Goal: Task Accomplishment & Management: Manage account settings

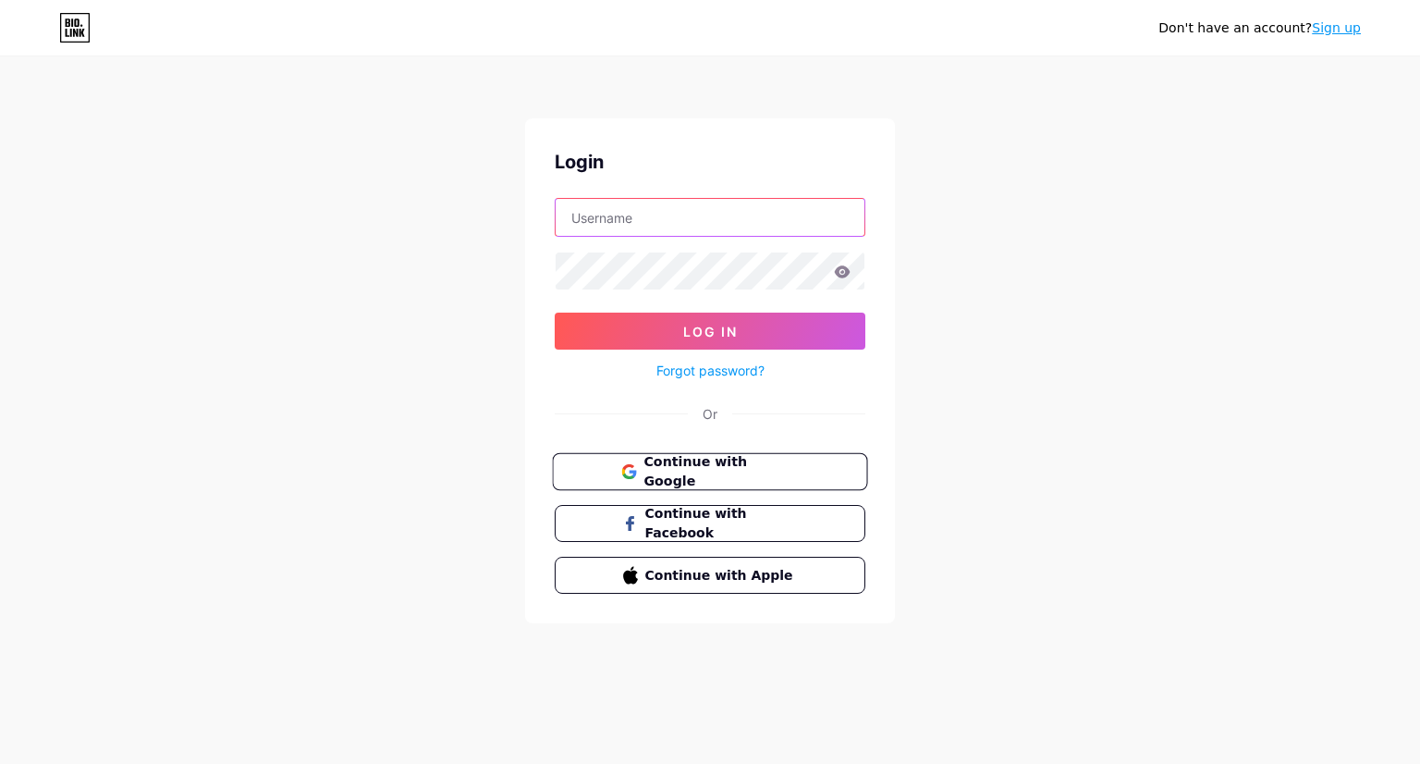
type input "[EMAIL_ADDRESS][DOMAIN_NAME]"
click at [703, 477] on span "Continue with Google" at bounding box center [721, 472] width 154 height 40
type input "[EMAIL_ADDRESS][DOMAIN_NAME]"
click at [840, 267] on icon at bounding box center [843, 271] width 16 height 12
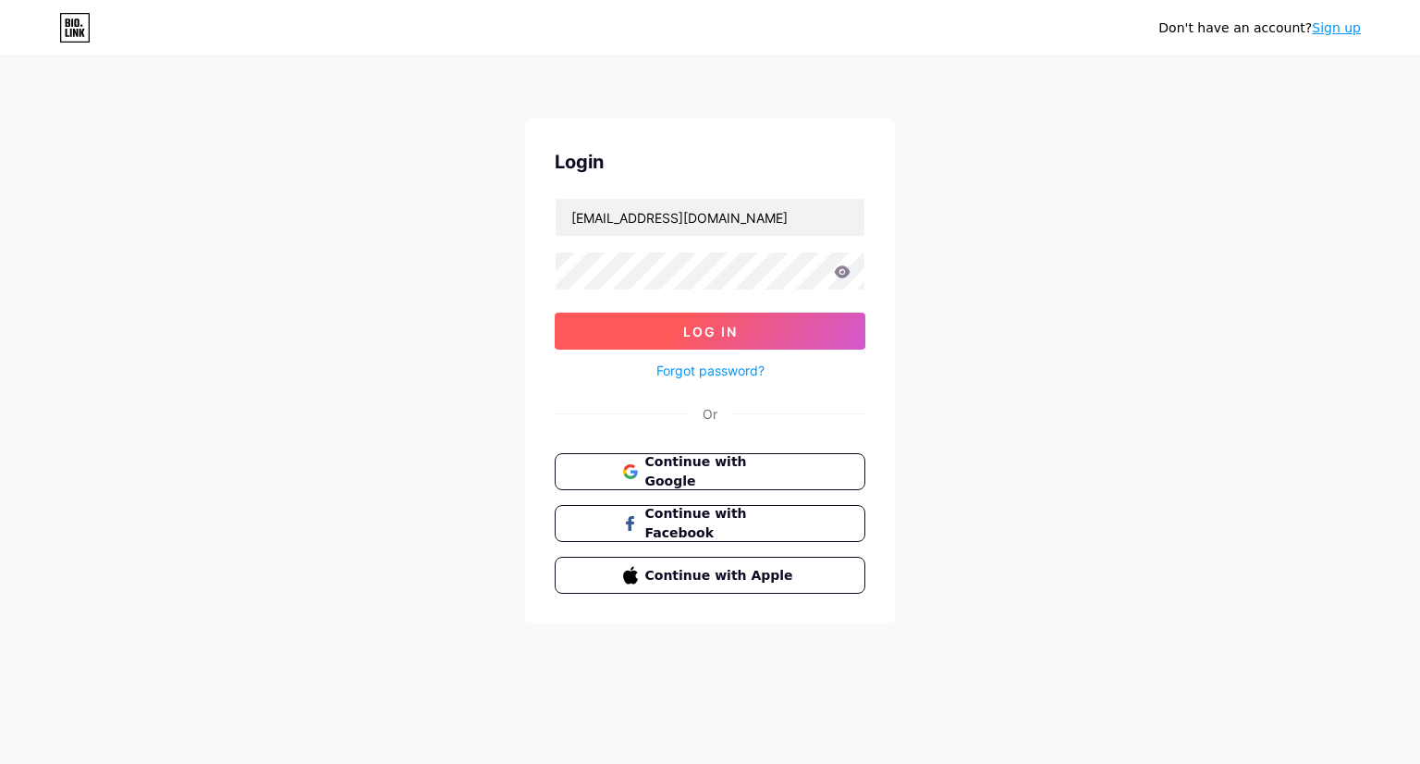
click at [740, 329] on button "Log In" at bounding box center [710, 331] width 311 height 37
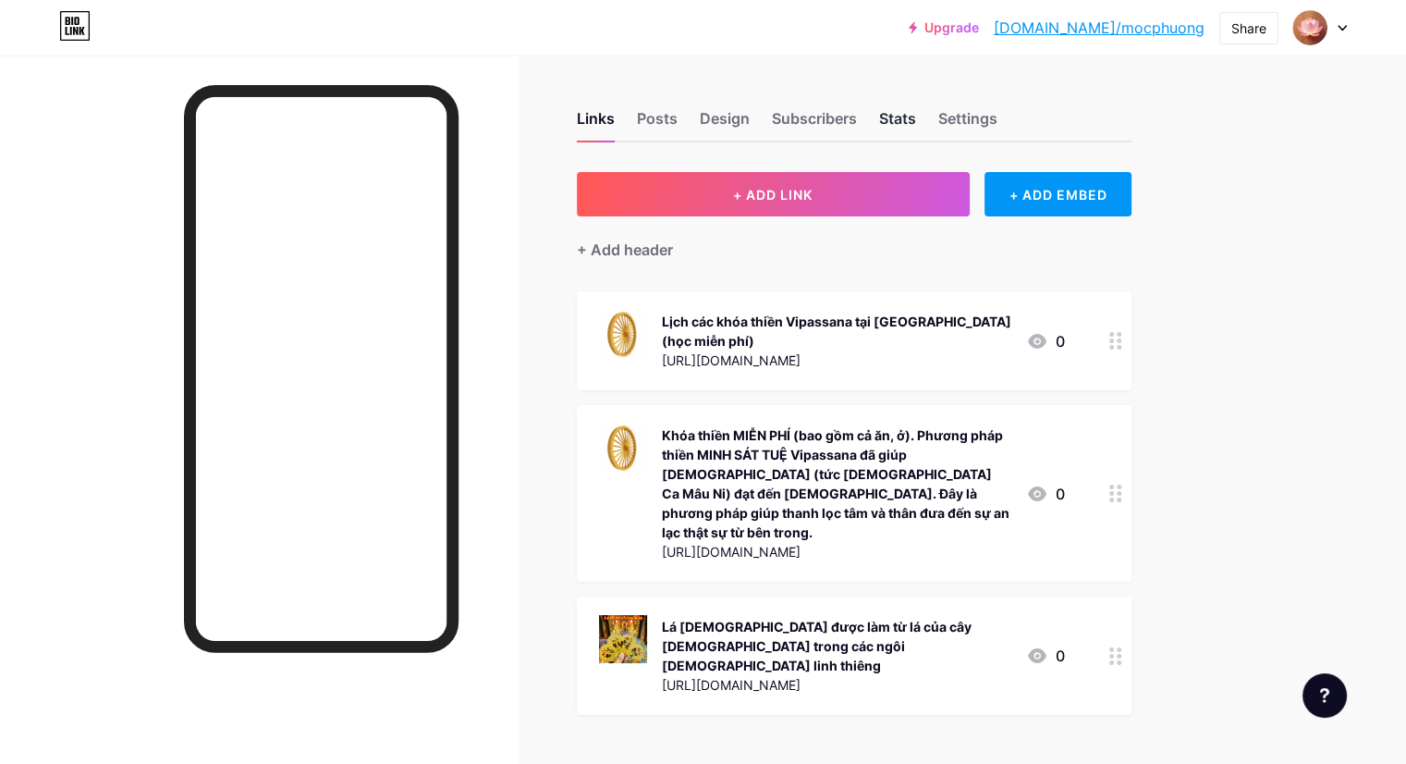
click at [916, 119] on div "Stats" at bounding box center [897, 123] width 37 height 33
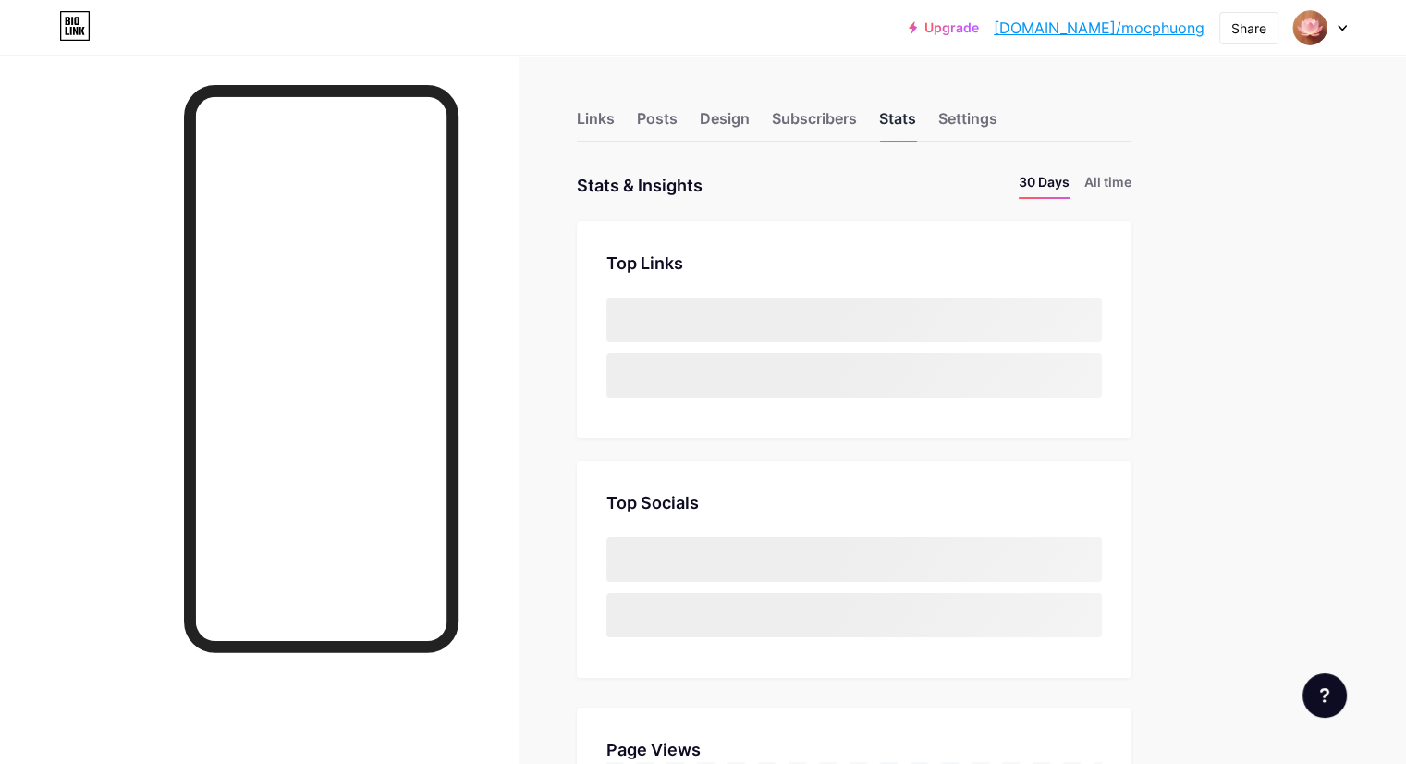
scroll to position [763, 1405]
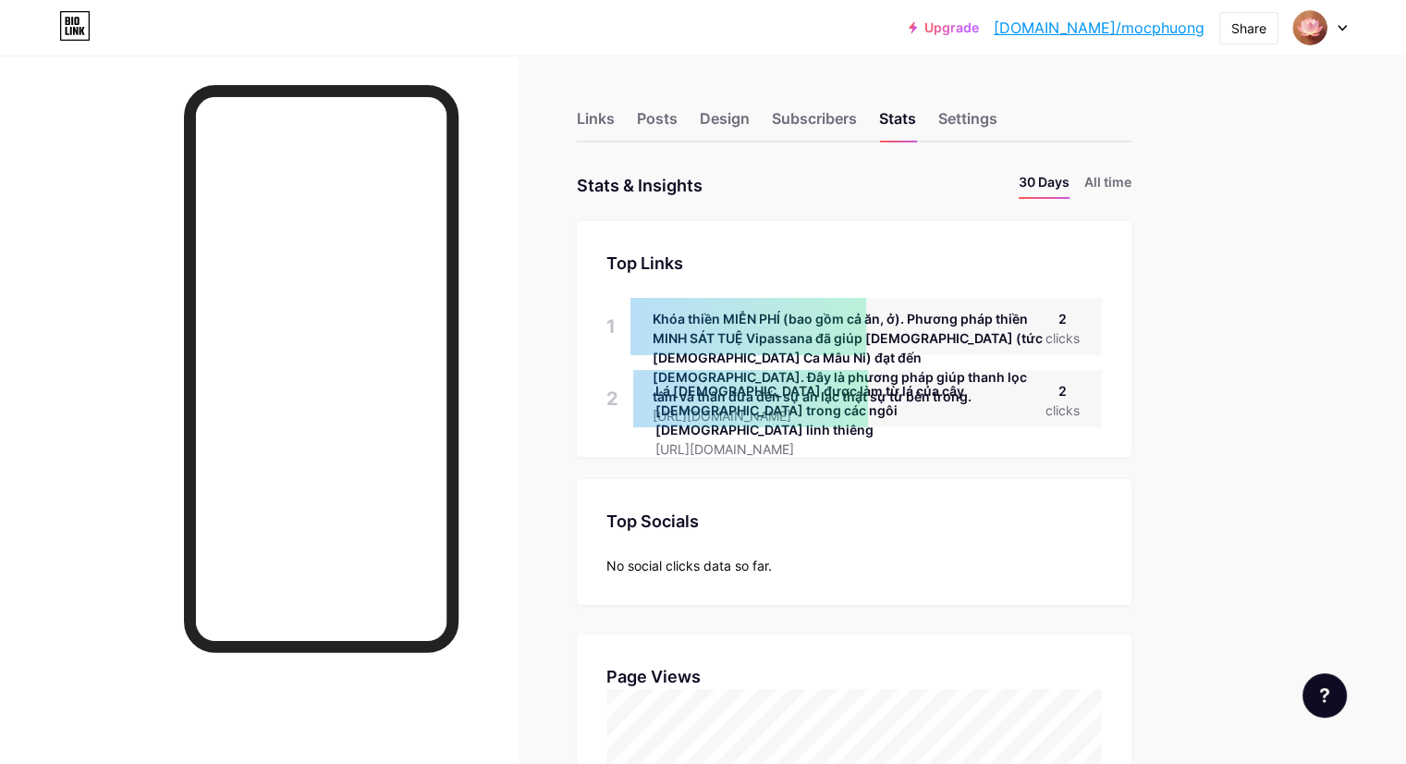
click at [977, 335] on div "Khóa thiền MIỄN PHÍ (bao gồm cả ăn, ở). Phương pháp thiền MINH SÁT TUỆ Vipassan…" at bounding box center [849, 357] width 393 height 97
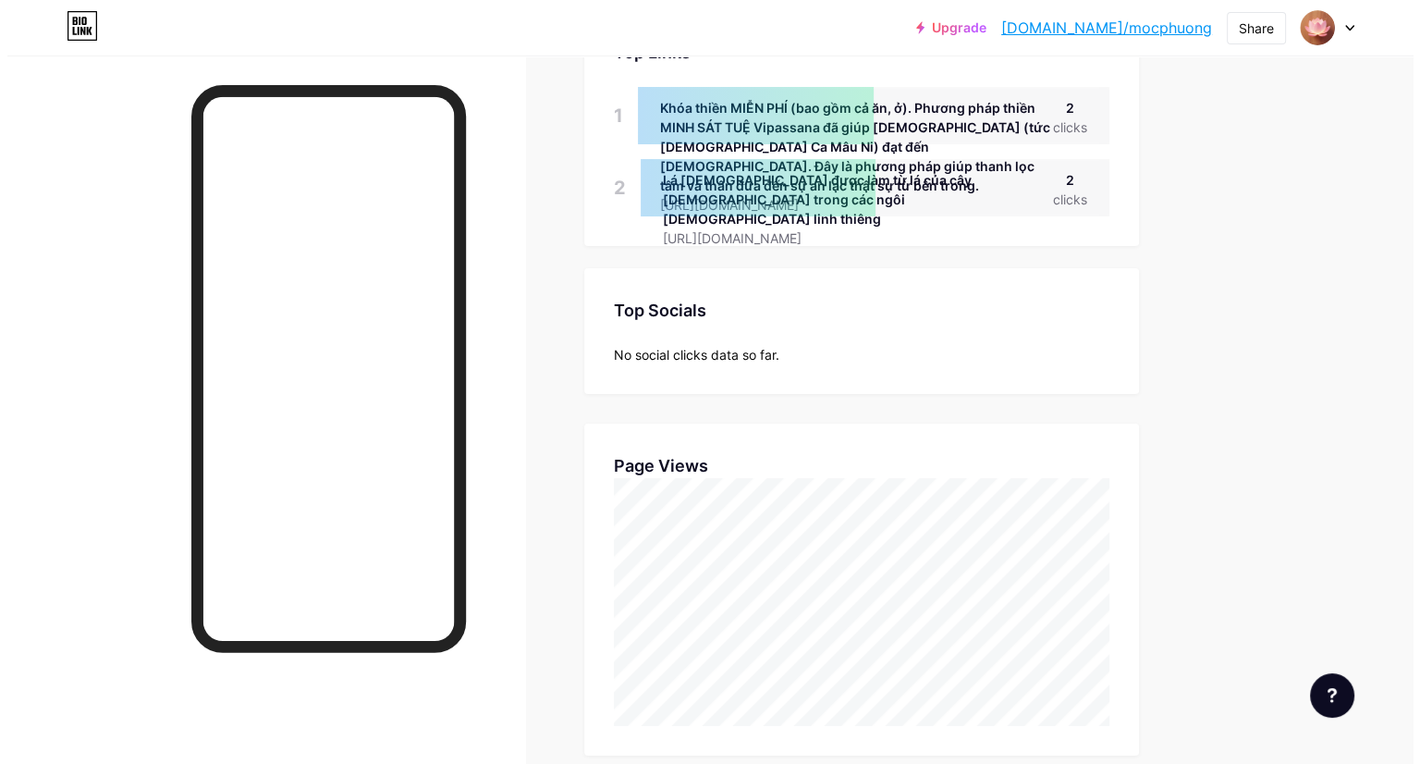
scroll to position [0, 0]
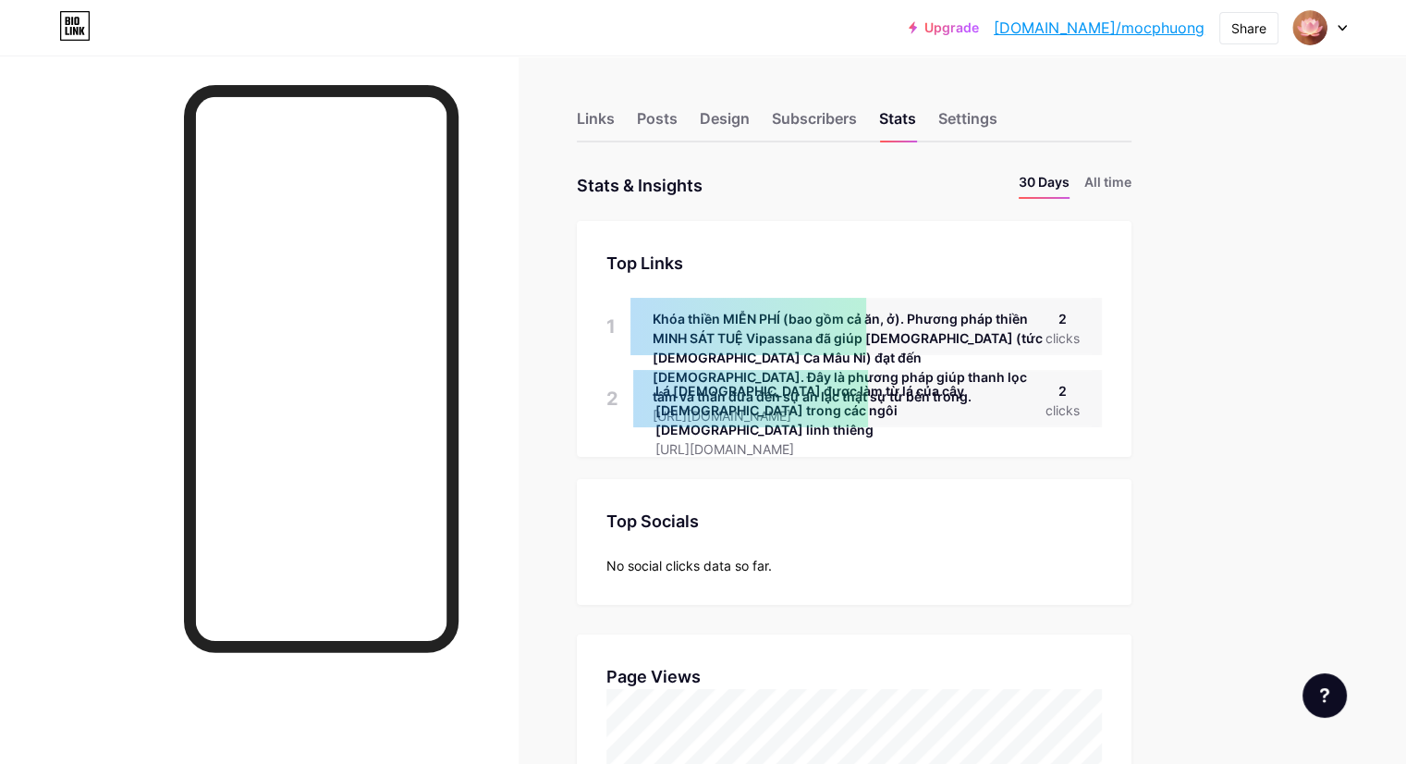
click at [999, 346] on div "Khóa thiền MIỄN PHÍ (bao gồm cả ăn, ở). Phương pháp thiền MINH SÁT TUỆ Vipassan…" at bounding box center [849, 357] width 393 height 97
click at [748, 316] on div at bounding box center [749, 326] width 236 height 57
click at [743, 386] on div at bounding box center [750, 398] width 235 height 57
click at [958, 349] on div "Khóa thiền MIỄN PHÍ (bao gồm cả ăn, ở). Phương pháp thiền MINH SÁT TUỆ Vipassan…" at bounding box center [849, 357] width 393 height 97
click at [850, 404] on div at bounding box center [750, 398] width 235 height 57
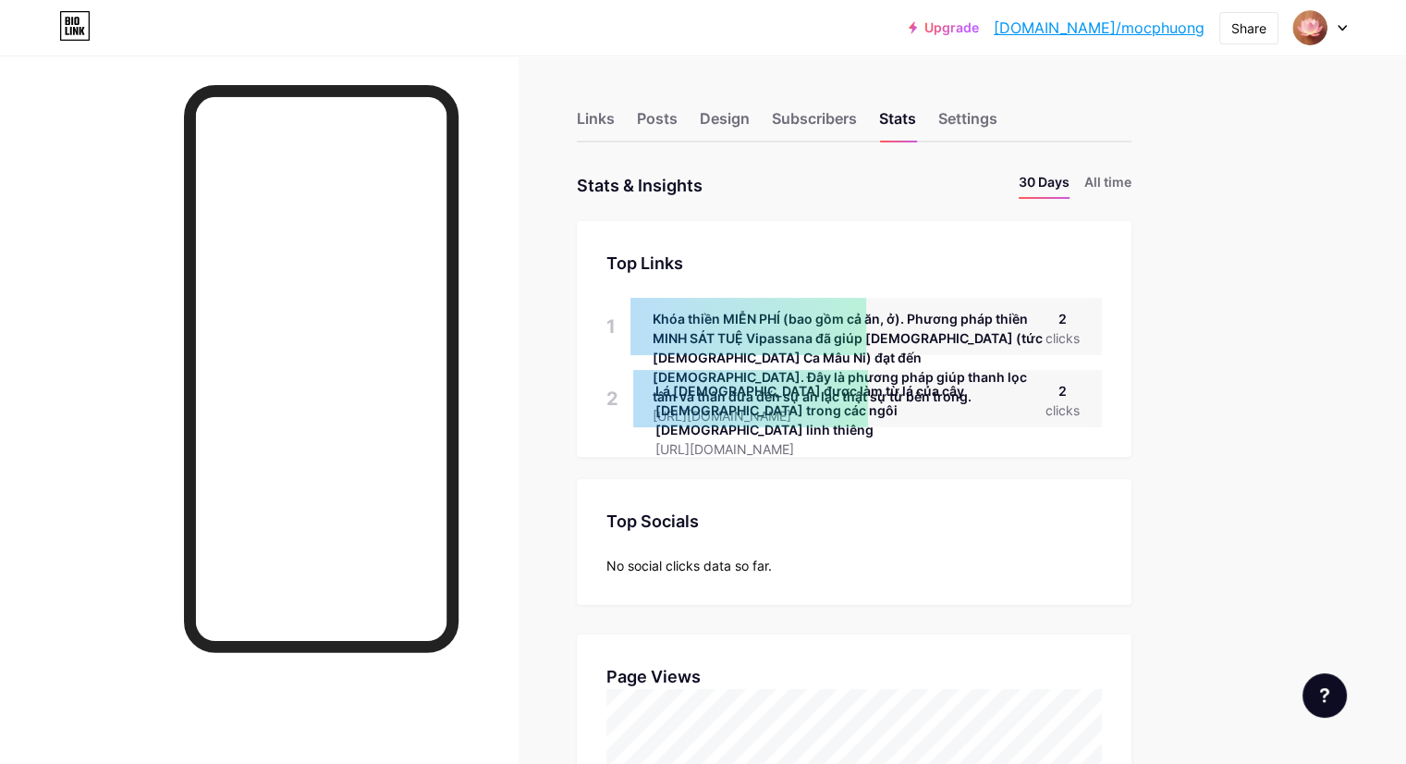
click at [848, 425] on div at bounding box center [750, 398] width 235 height 57
click at [1122, 31] on link "[DOMAIN_NAME]/mocphuong" at bounding box center [1099, 28] width 211 height 22
click at [1128, 27] on link "[DOMAIN_NAME]/mocphuong" at bounding box center [1099, 28] width 211 height 22
click at [615, 117] on div "Links" at bounding box center [596, 123] width 38 height 33
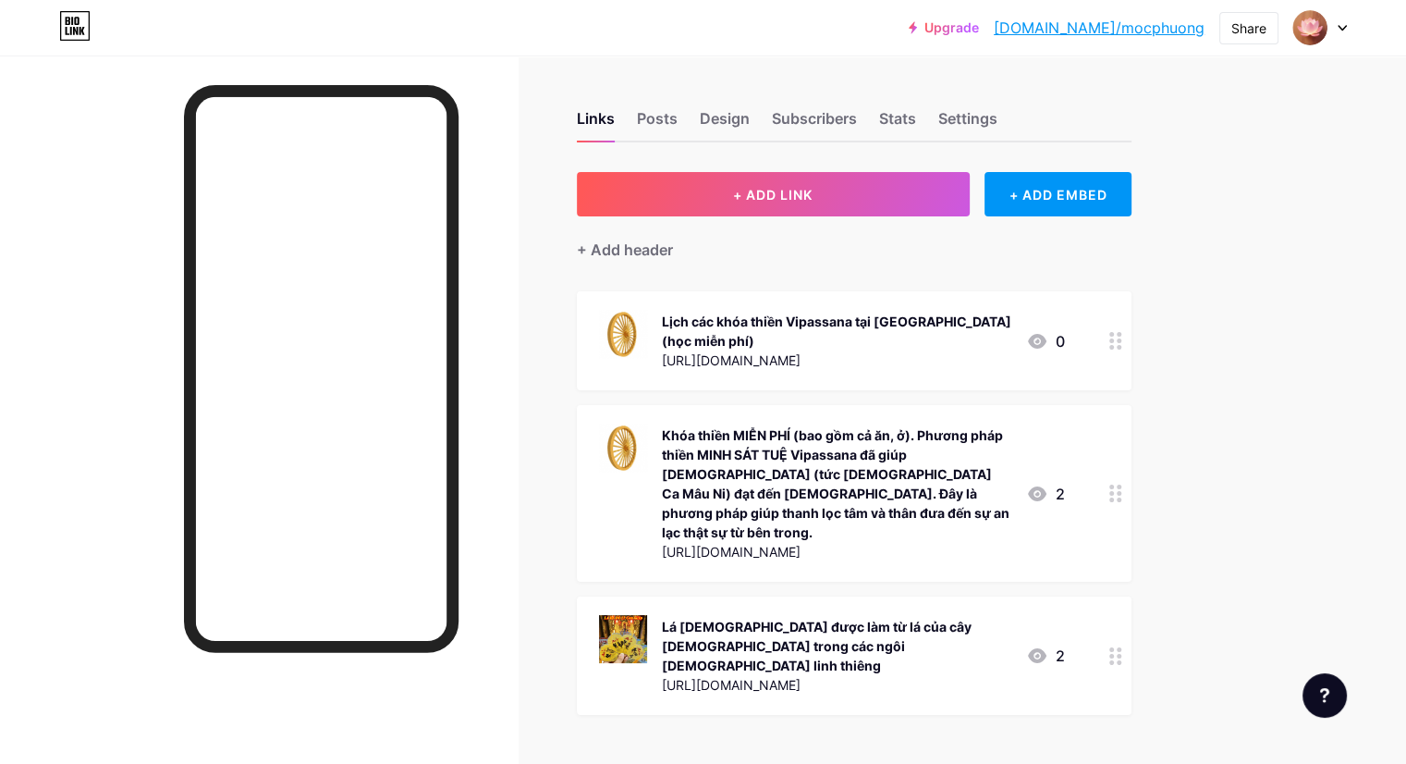
click at [1122, 660] on circle at bounding box center [1119, 662] width 5 height 5
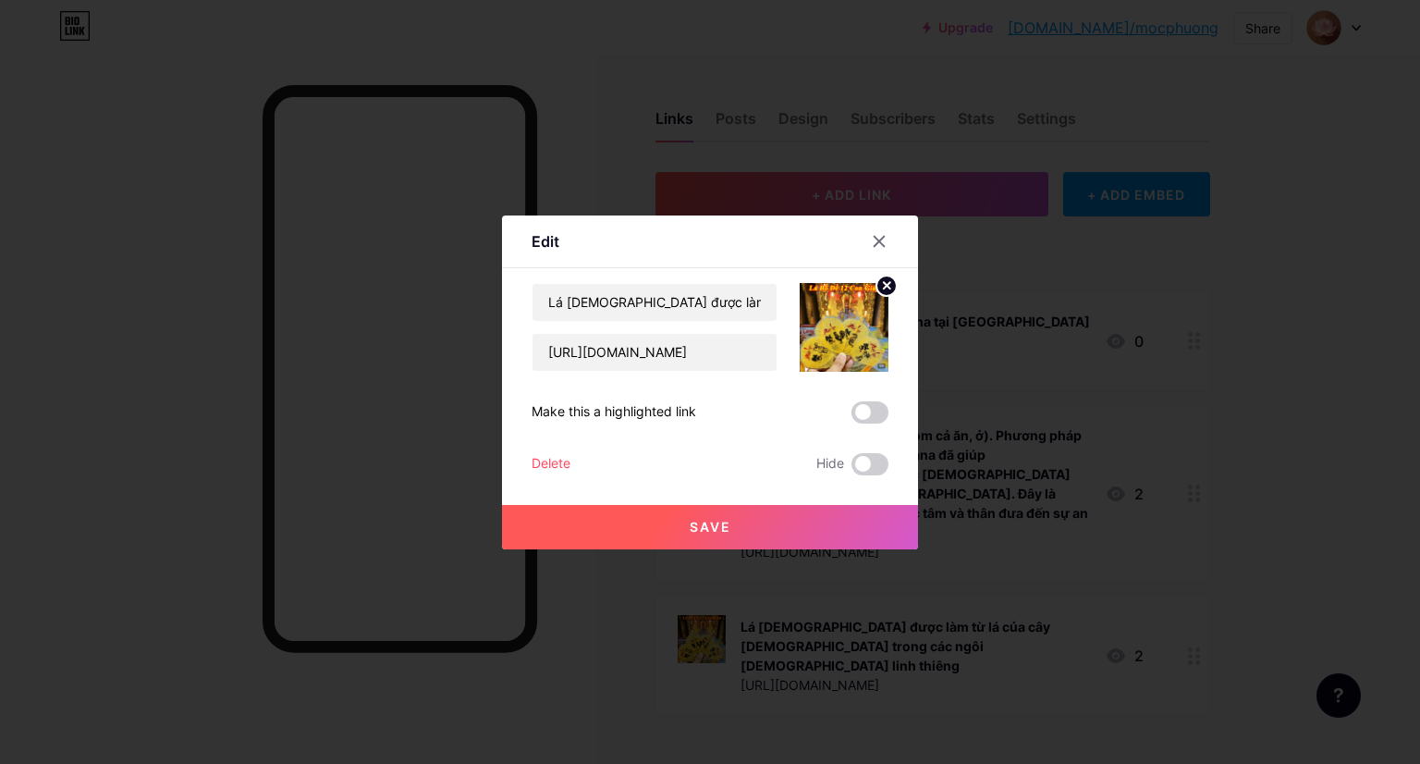
click at [884, 282] on icon at bounding box center [887, 285] width 6 height 6
click at [880, 245] on icon at bounding box center [879, 241] width 15 height 15
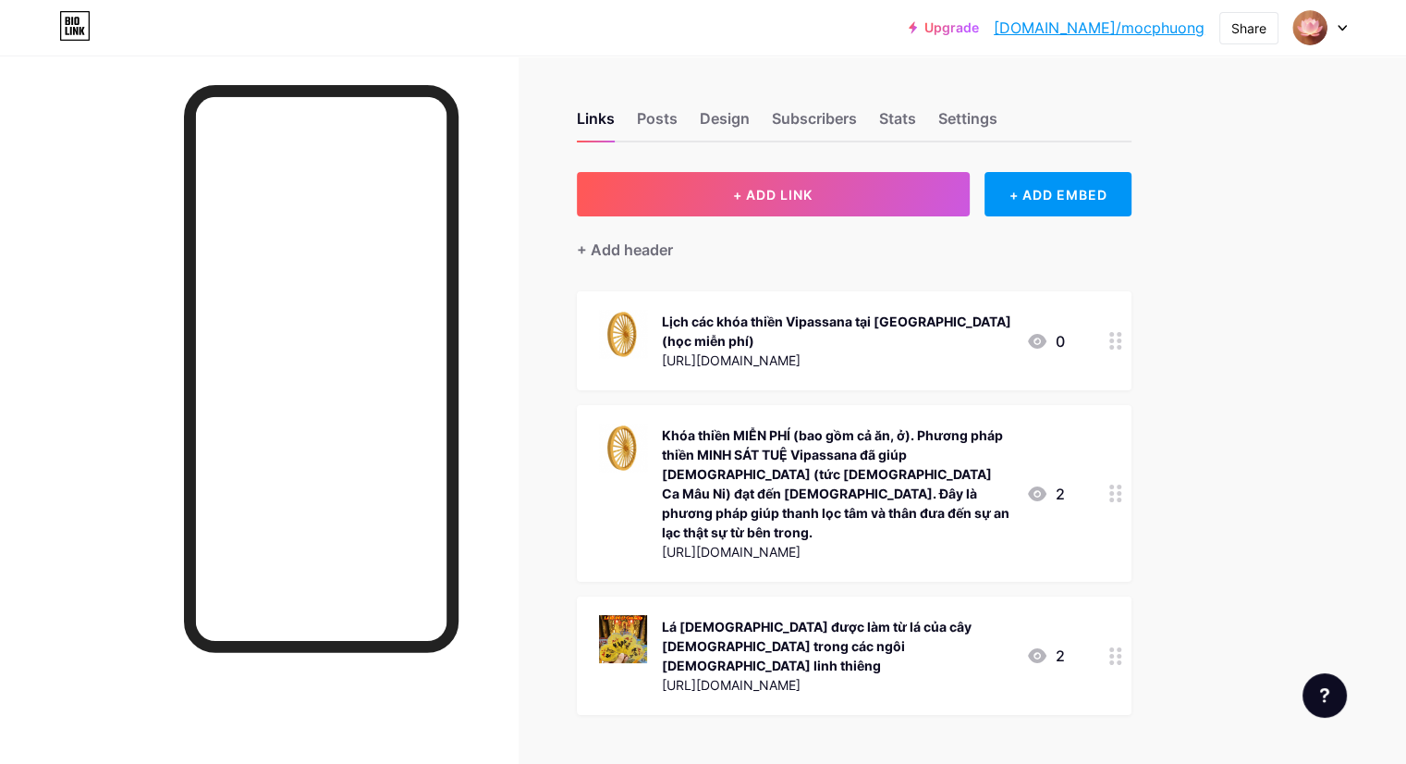
click at [1122, 647] on icon at bounding box center [1116, 656] width 13 height 18
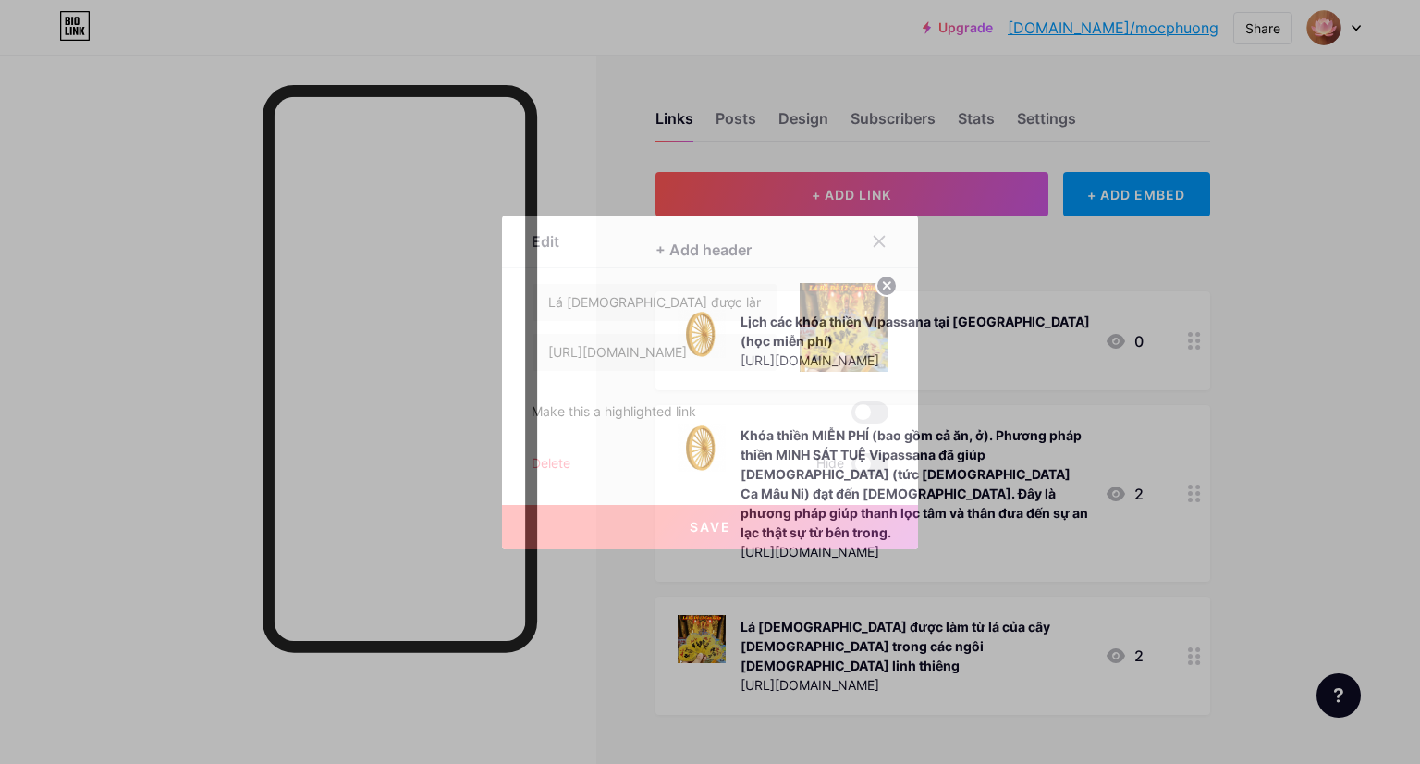
drag, startPoint x: 869, startPoint y: 467, endPoint x: 889, endPoint y: 469, distance: 19.5
click at [889, 469] on div "Edit Content YouTube Play YouTube video without leaving your page. ADD Vimeo Pl…" at bounding box center [710, 382] width 416 height 334
click at [877, 466] on span at bounding box center [870, 464] width 37 height 22
click at [852, 469] on input "checkbox" at bounding box center [852, 469] width 0 height 0
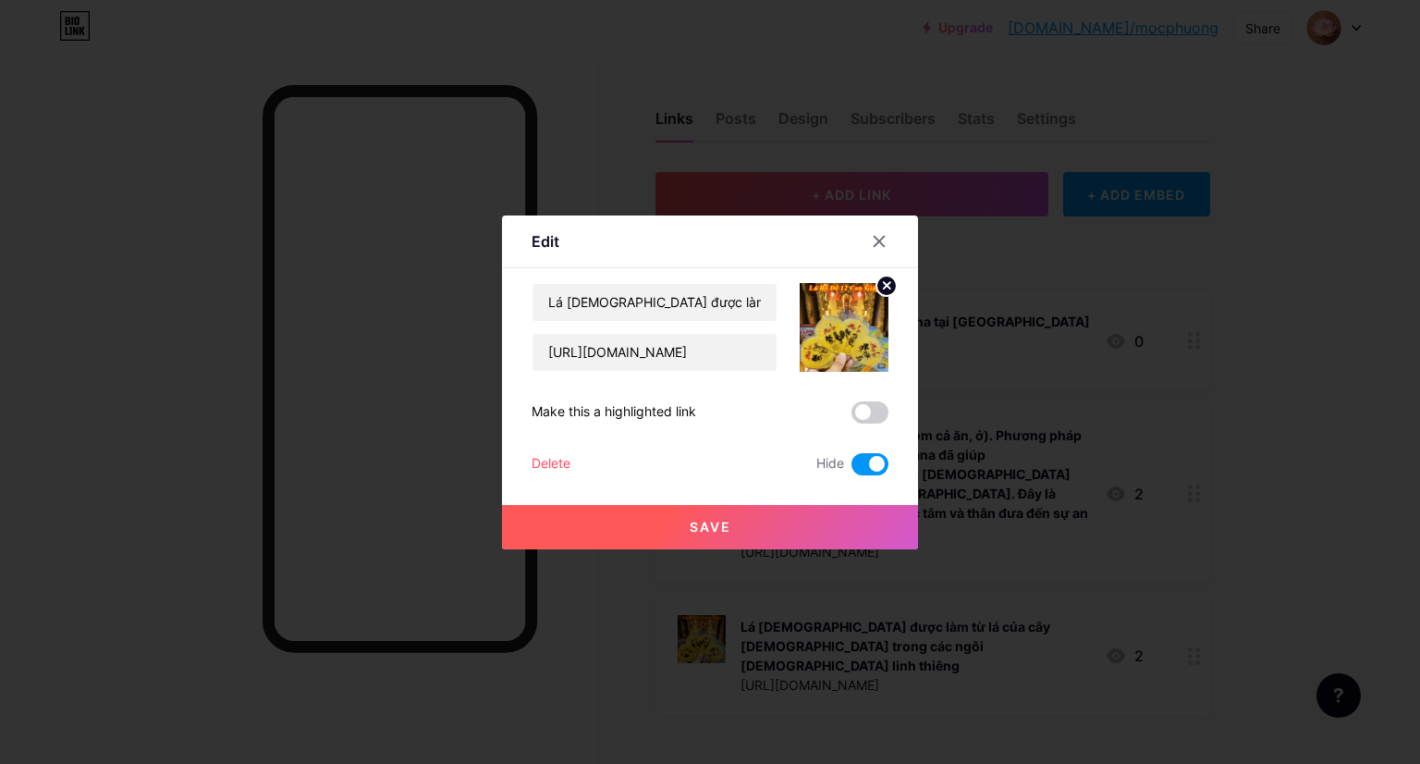
click at [80, 444] on div at bounding box center [710, 382] width 1420 height 764
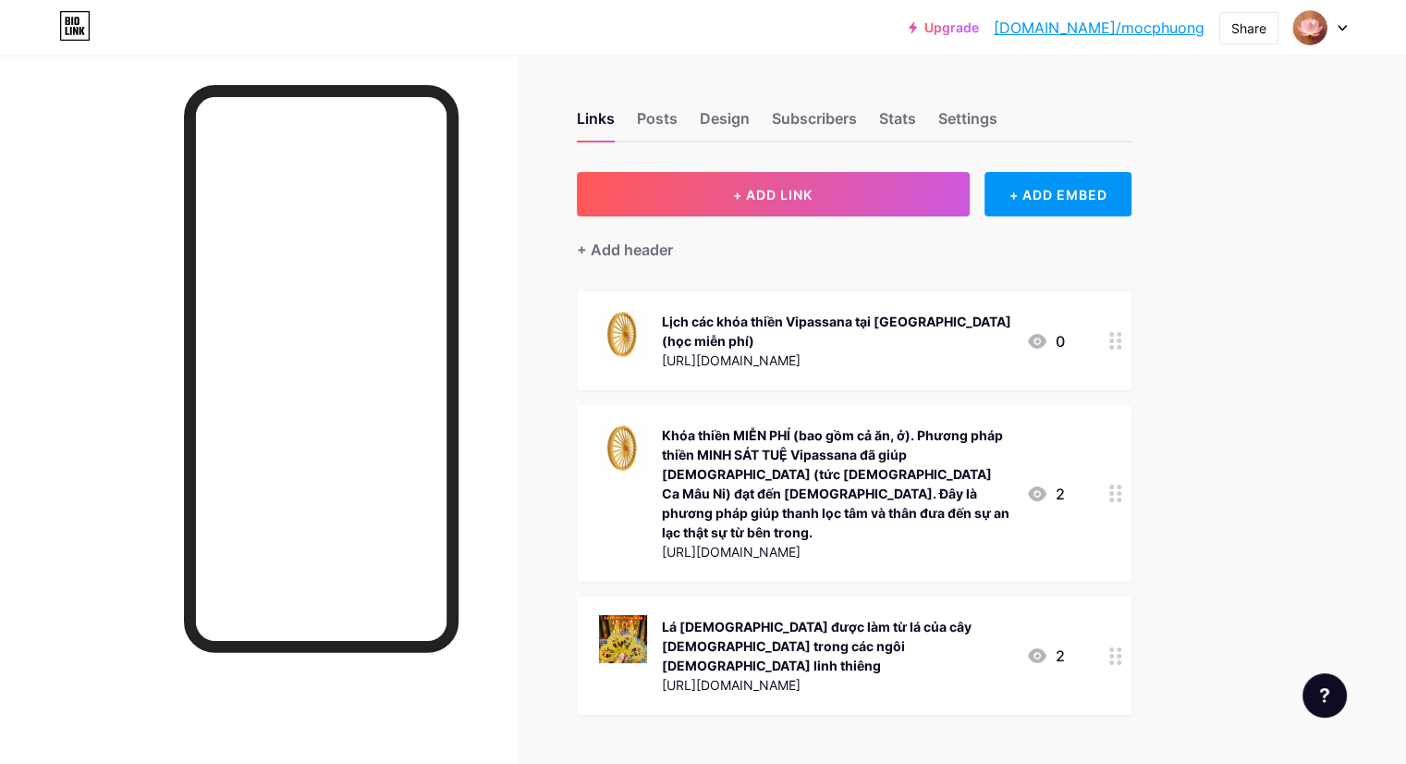
click at [1110, 31] on link "[DOMAIN_NAME]/mocphuong" at bounding box center [1099, 28] width 211 height 22
click at [1122, 647] on icon at bounding box center [1116, 656] width 13 height 18
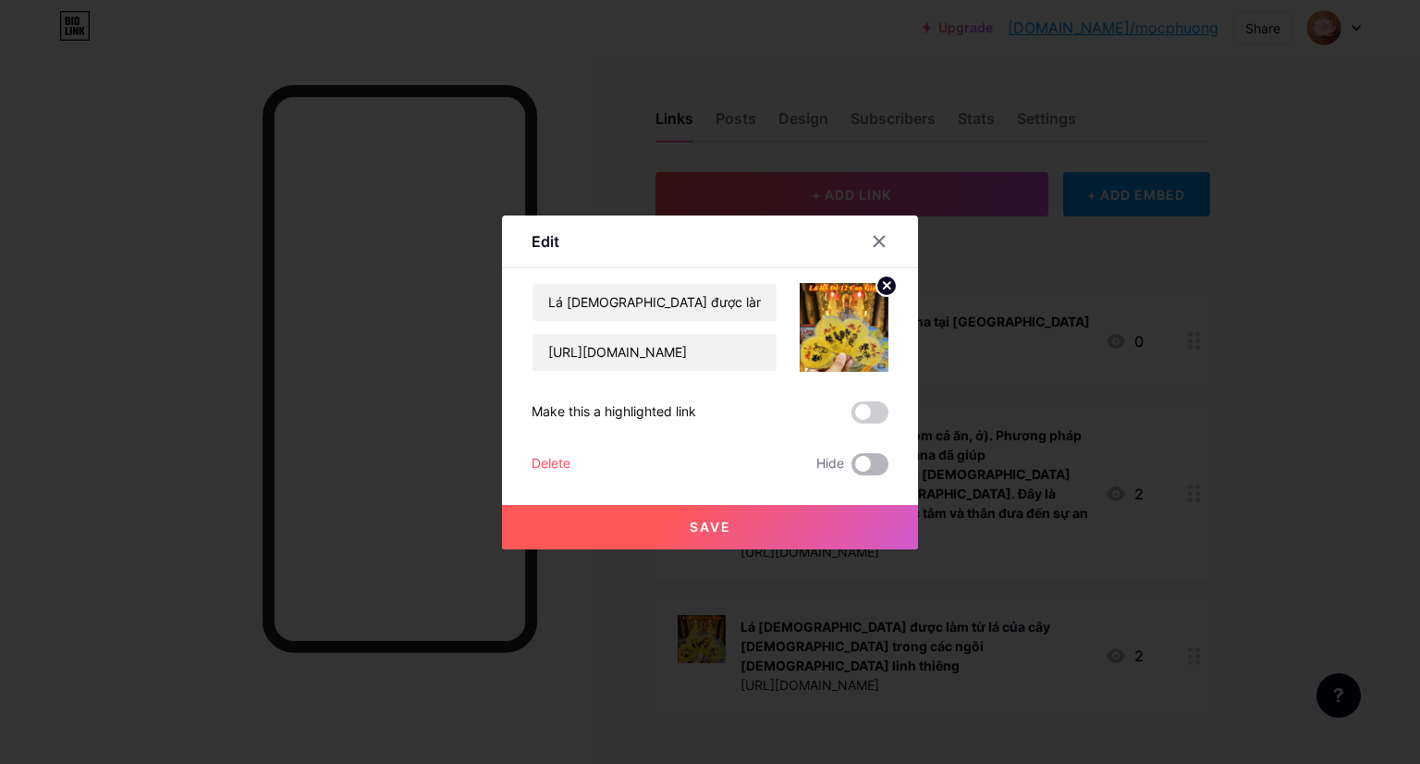
click at [877, 464] on span at bounding box center [870, 464] width 37 height 22
click at [852, 469] on input "checkbox" at bounding box center [852, 469] width 0 height 0
click at [706, 527] on span "Save" at bounding box center [711, 527] width 42 height 16
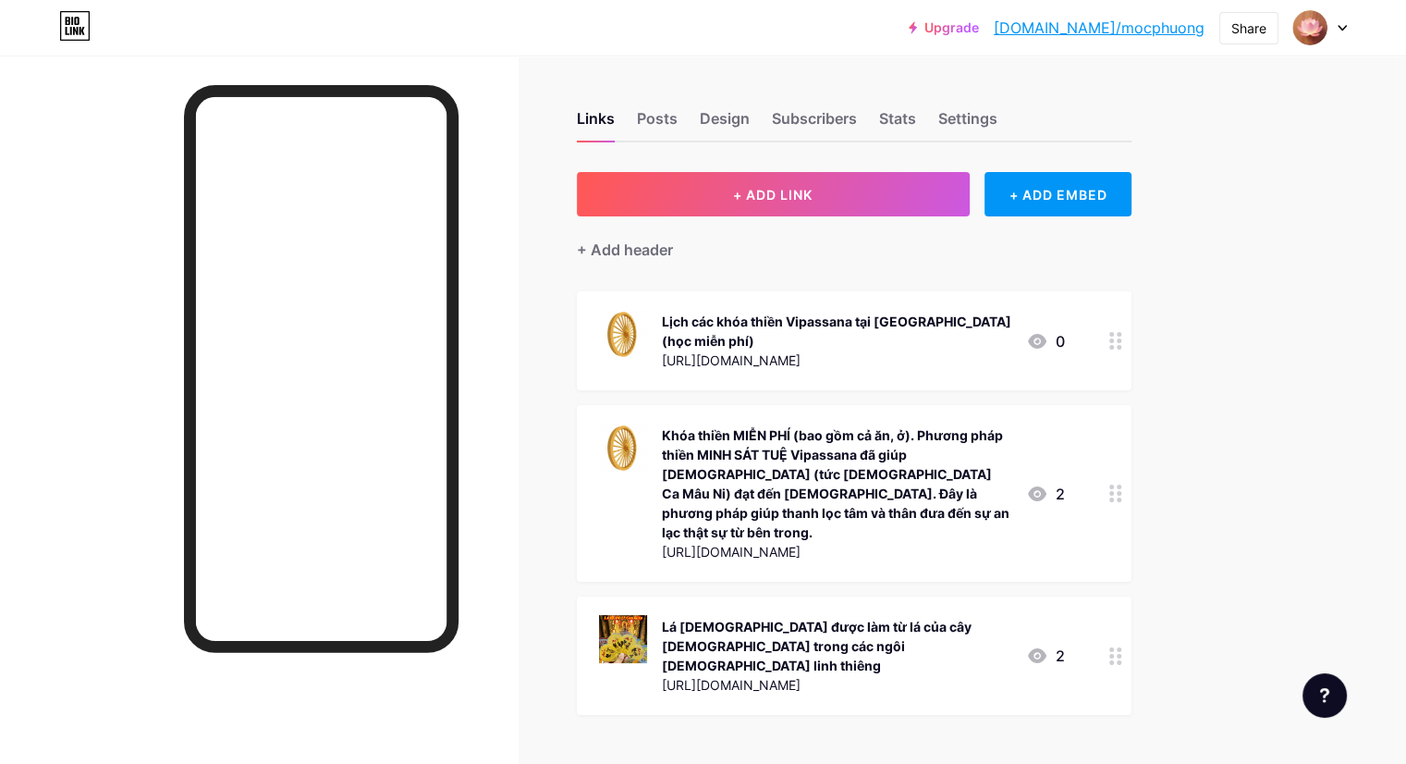
click at [1152, 31] on link "[DOMAIN_NAME]/mocphuong" at bounding box center [1099, 28] width 211 height 22
click at [1338, 28] on icon at bounding box center [1342, 28] width 9 height 6
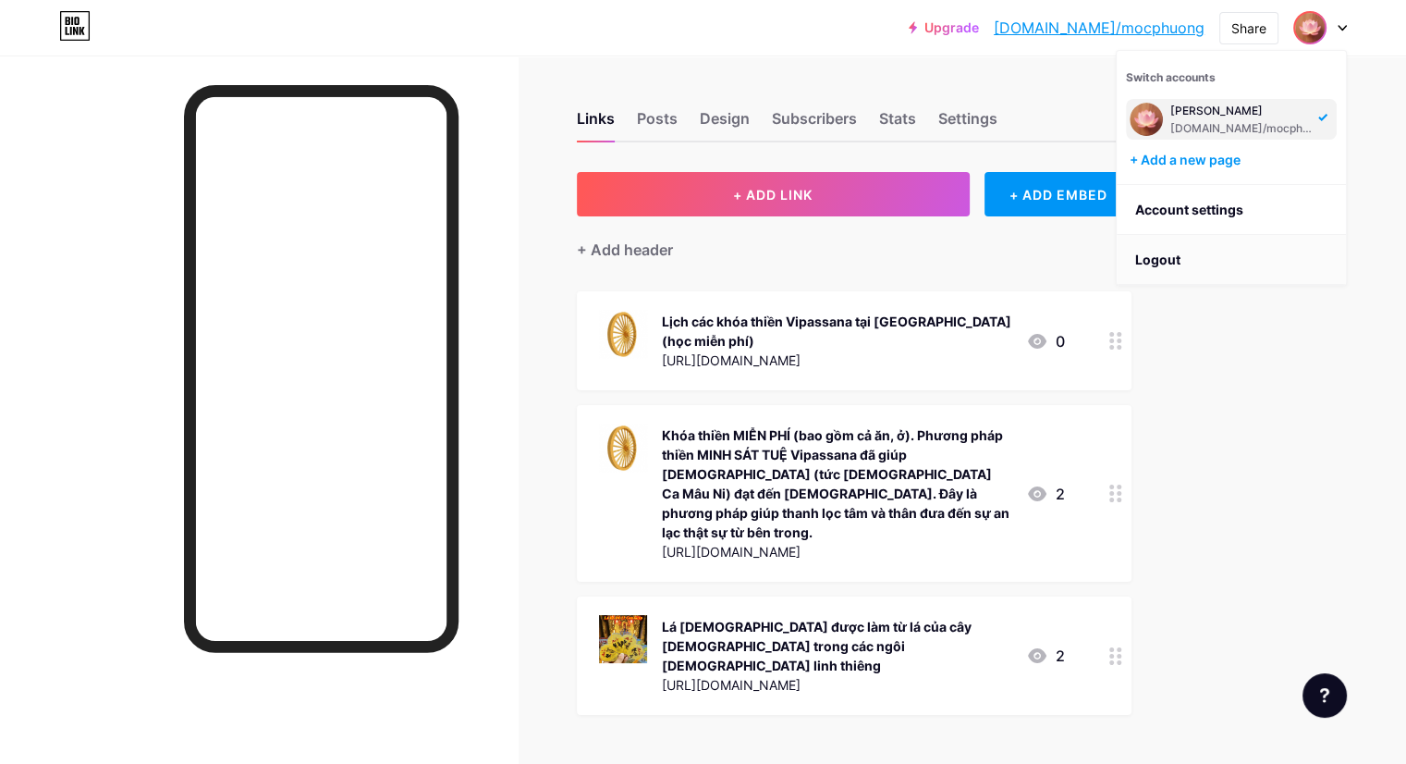
click at [1164, 261] on li "Logout" at bounding box center [1231, 260] width 229 height 50
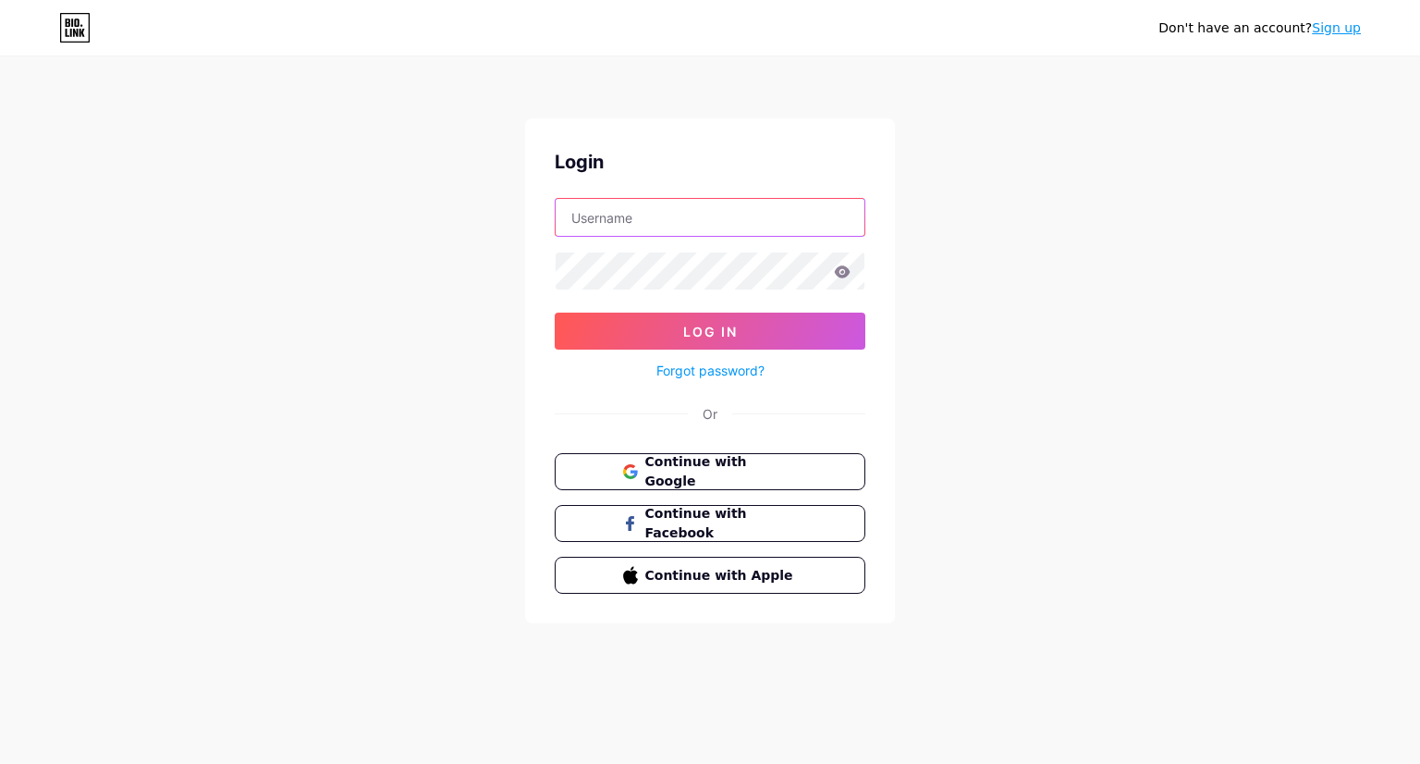
type input "[EMAIL_ADDRESS][DOMAIN_NAME]"
click at [1357, 37] on div "Don't have an account? Sign up" at bounding box center [1260, 27] width 202 height 19
click at [1345, 28] on link "Sign up" at bounding box center [1336, 27] width 49 height 15
